Goal: Find contact information: Find contact information

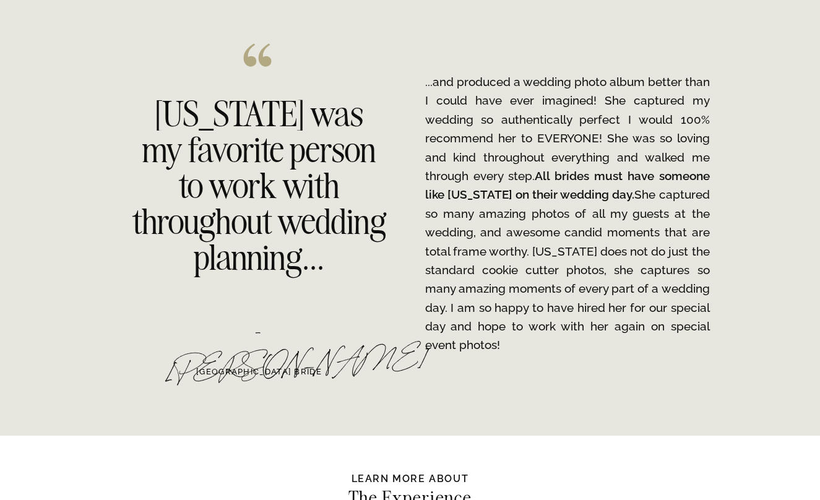
scroll to position [1921, 0]
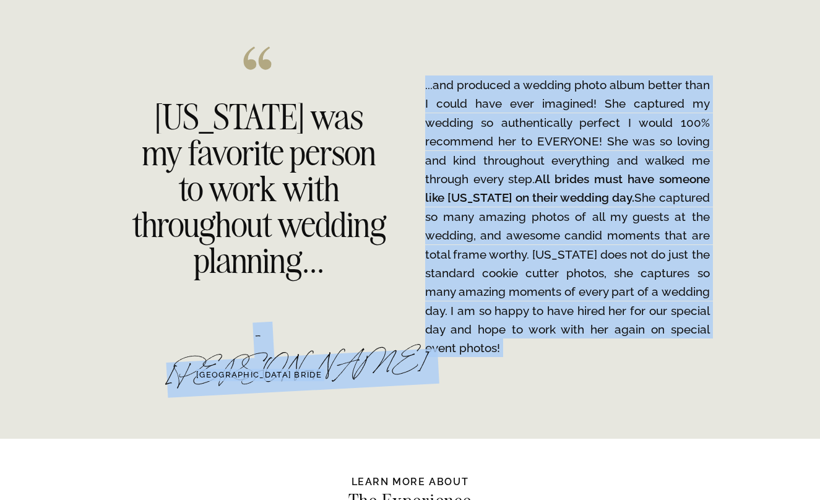
drag, startPoint x: 387, startPoint y: 269, endPoint x: 168, endPoint y: 122, distance: 263.8
click at [168, 122] on h2 "[US_STATE] was my favorite person to work with throughout wedding planning..." at bounding box center [259, 185] width 254 height 172
drag, startPoint x: 150, startPoint y: 111, endPoint x: 388, endPoint y: 260, distance: 280.9
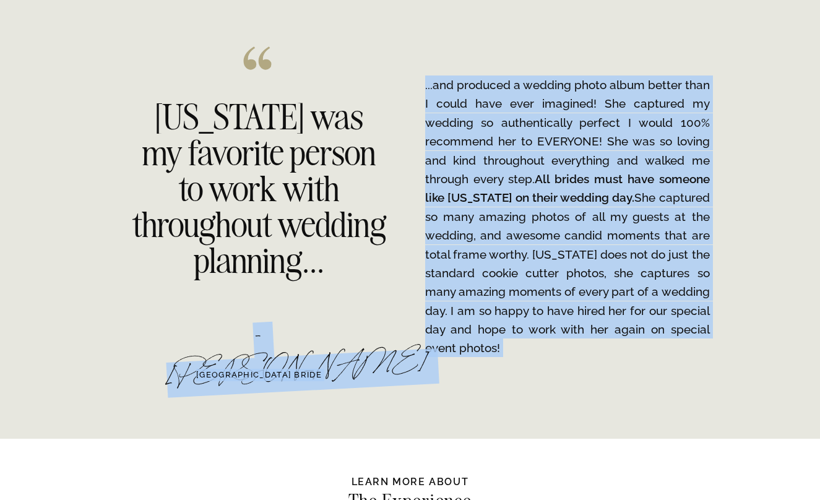
click at [244, 175] on h2 "[US_STATE] was my favorite person to work with throughout wedding planning..." at bounding box center [259, 185] width 254 height 172
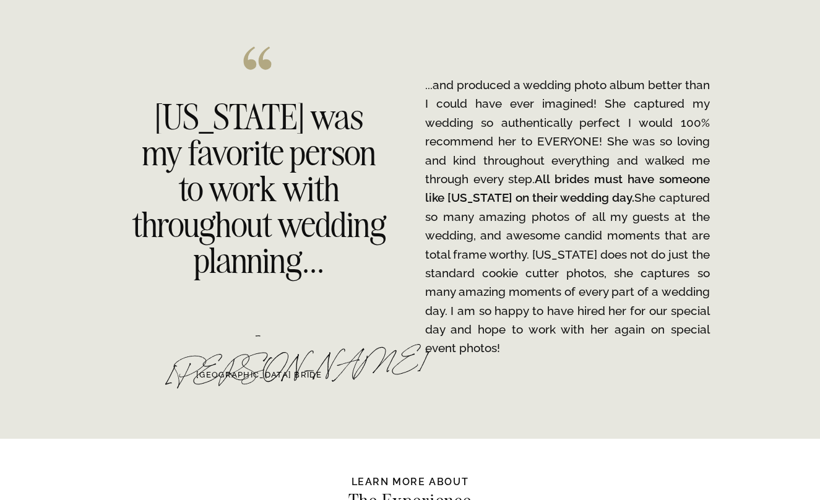
click at [174, 109] on h2 "[US_STATE] was my favorite person to work with throughout wedding planning..." at bounding box center [259, 185] width 254 height 172
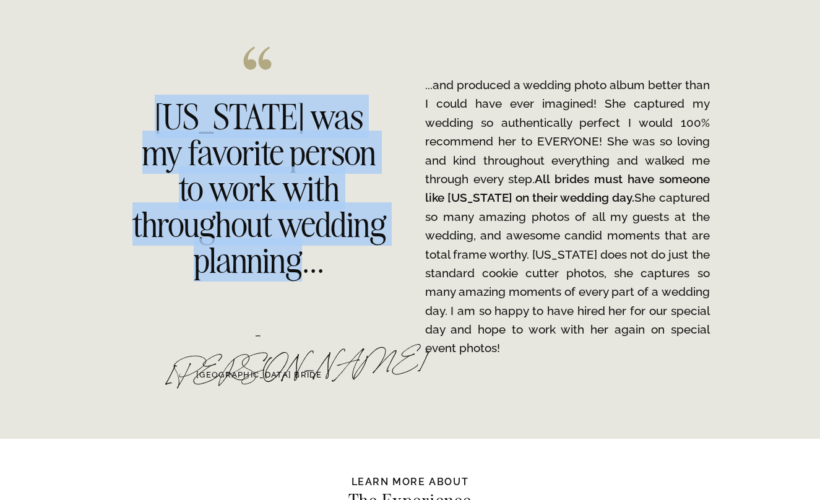
drag, startPoint x: 160, startPoint y: 109, endPoint x: 383, endPoint y: 257, distance: 267.8
click at [383, 257] on h2 "[US_STATE] was my favorite person to work with throughout wedding planning..." at bounding box center [259, 185] width 254 height 172
copy h2 "[US_STATE] was my favorite person to work with throughout wedding planning..."
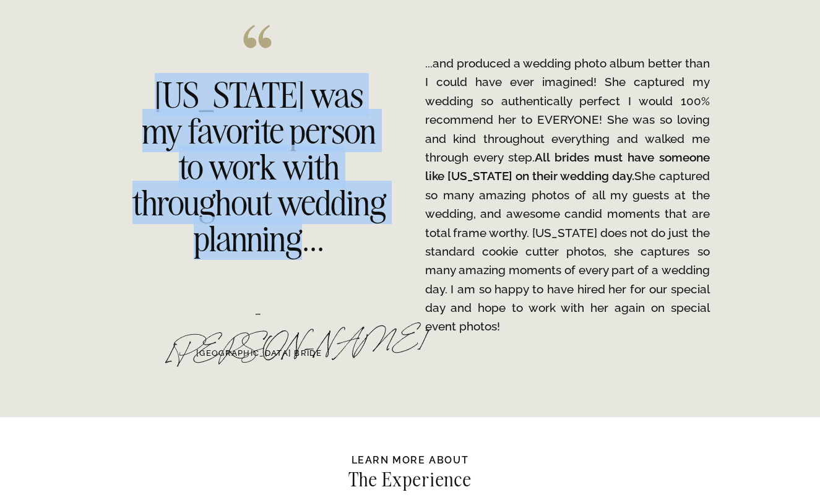
scroll to position [1930, 0]
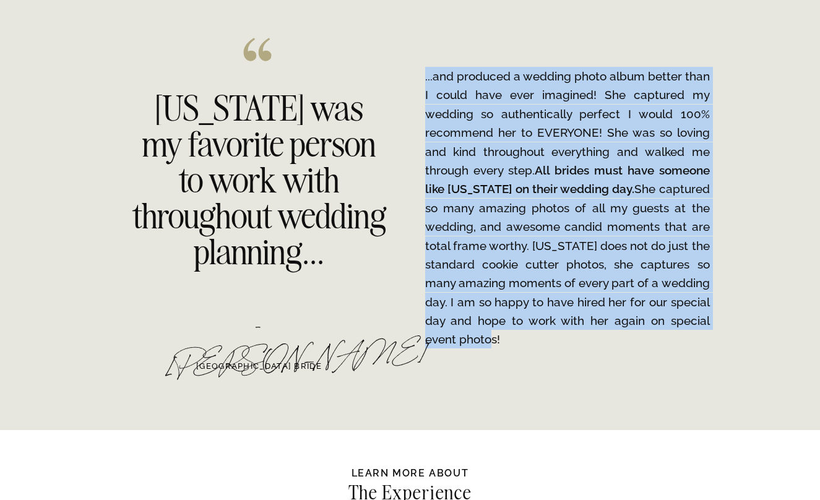
drag, startPoint x: 510, startPoint y: 334, endPoint x: 401, endPoint y: 88, distance: 268.9
copy p "...and produced a wedding photo album better than I could have ever imagined! S…"
